Goal: Transaction & Acquisition: Subscribe to service/newsletter

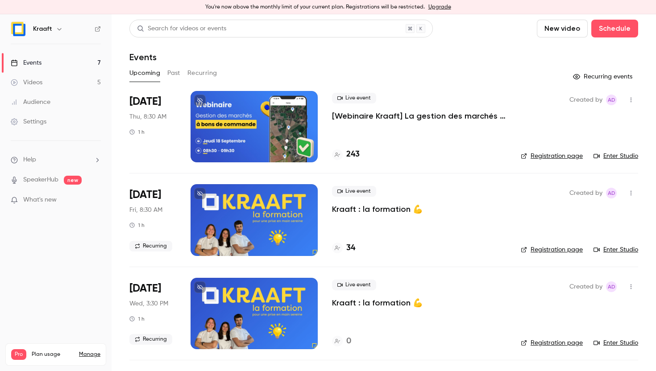
click at [431, 9] on link "Upgrade" at bounding box center [439, 7] width 23 height 7
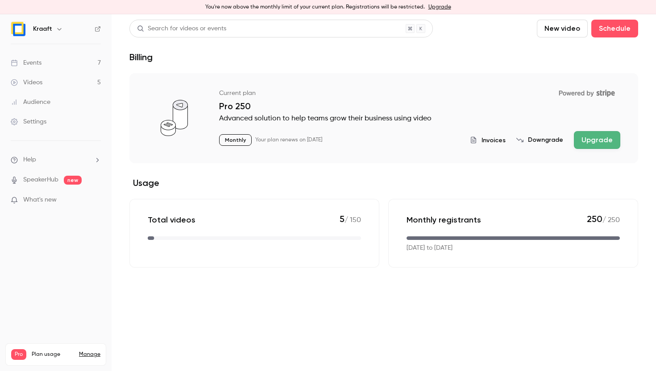
click at [596, 144] on button "Upgrade" at bounding box center [597, 140] width 46 height 18
